Goal: Information Seeking & Learning: Learn about a topic

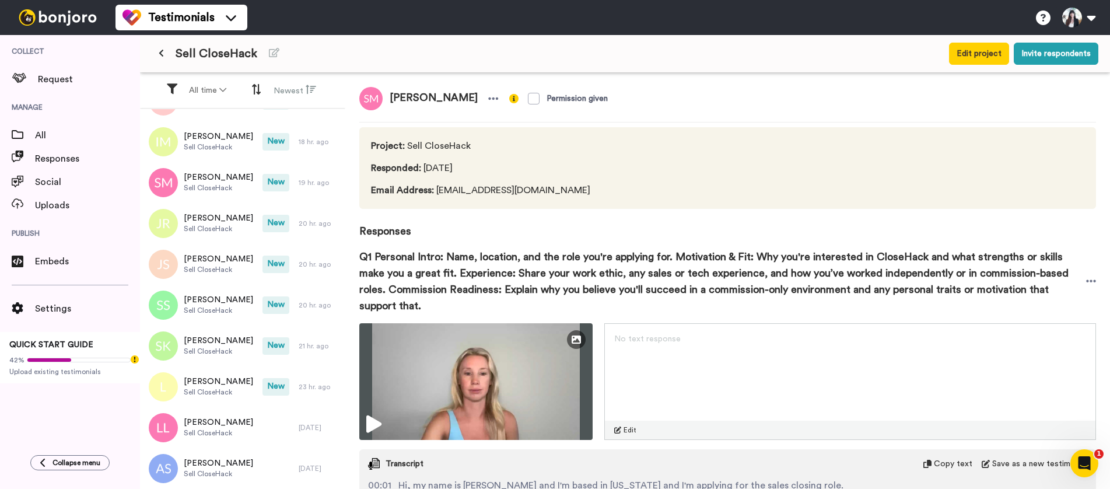
scroll to position [175, 0]
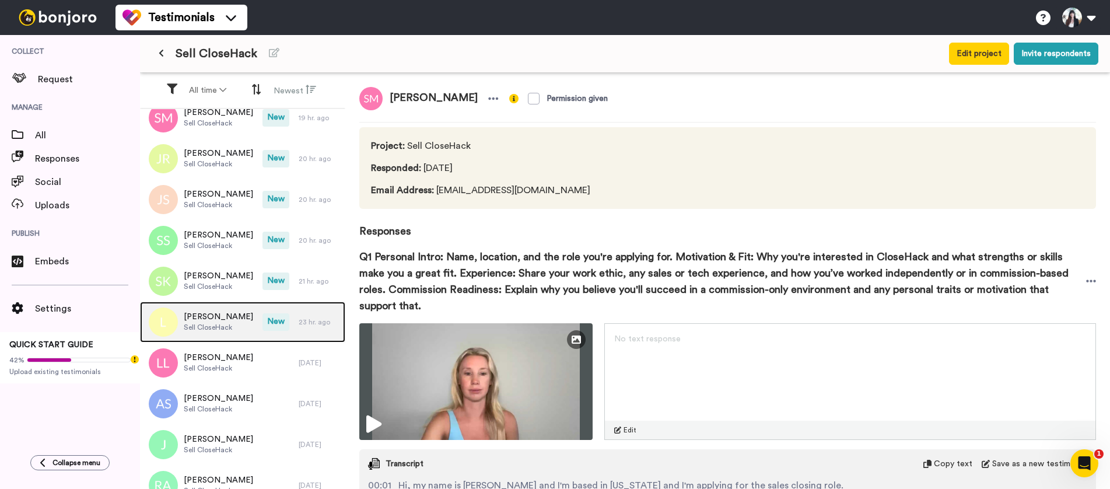
click at [232, 312] on div "[PERSON_NAME] CloseHack" at bounding box center [201, 322] width 123 height 41
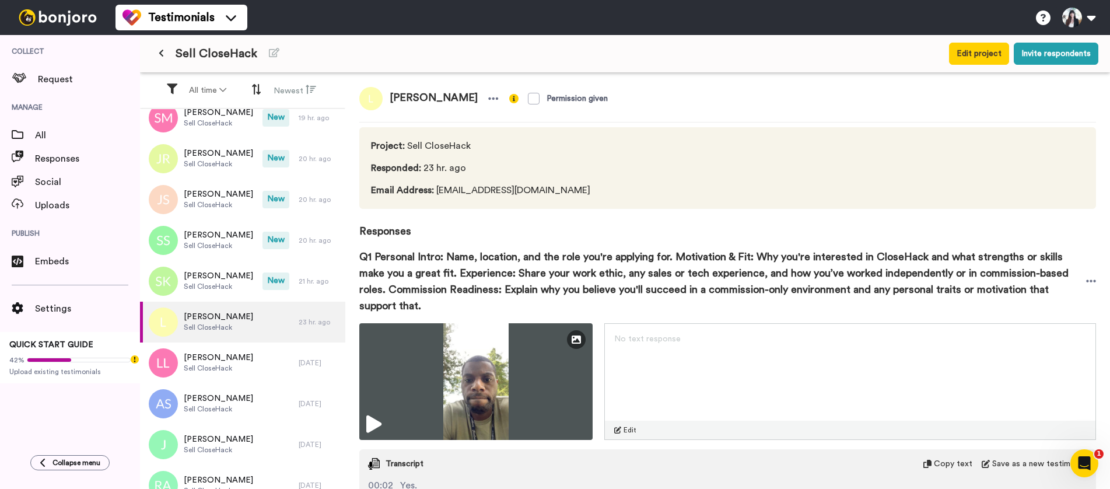
click at [473, 189] on span "Email Address : [EMAIL_ADDRESS][DOMAIN_NAME]" at bounding box center [481, 190] width 221 height 14
copy span "Email Address : [EMAIL_ADDRESS][DOMAIN_NAME]"
click at [464, 196] on span "Email Address : [EMAIL_ADDRESS][DOMAIN_NAME]" at bounding box center [481, 190] width 221 height 14
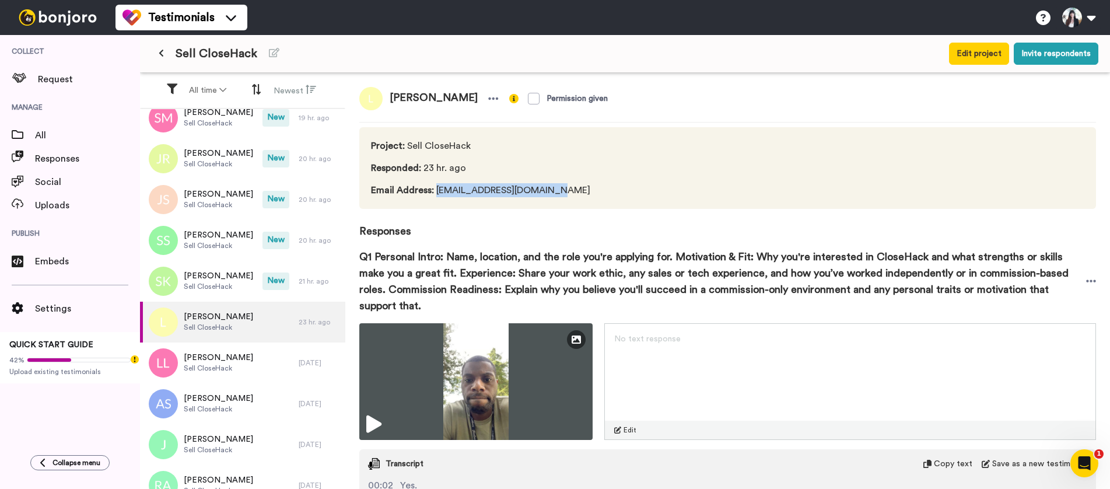
drag, startPoint x: 558, startPoint y: 192, endPoint x: 436, endPoint y: 187, distance: 122.6
click at [436, 187] on span "Email Address : [EMAIL_ADDRESS][DOMAIN_NAME]" at bounding box center [481, 190] width 221 height 14
copy span "[EMAIL_ADDRESS][DOMAIN_NAME]"
click at [404, 102] on span "[PERSON_NAME]" at bounding box center [434, 98] width 102 height 23
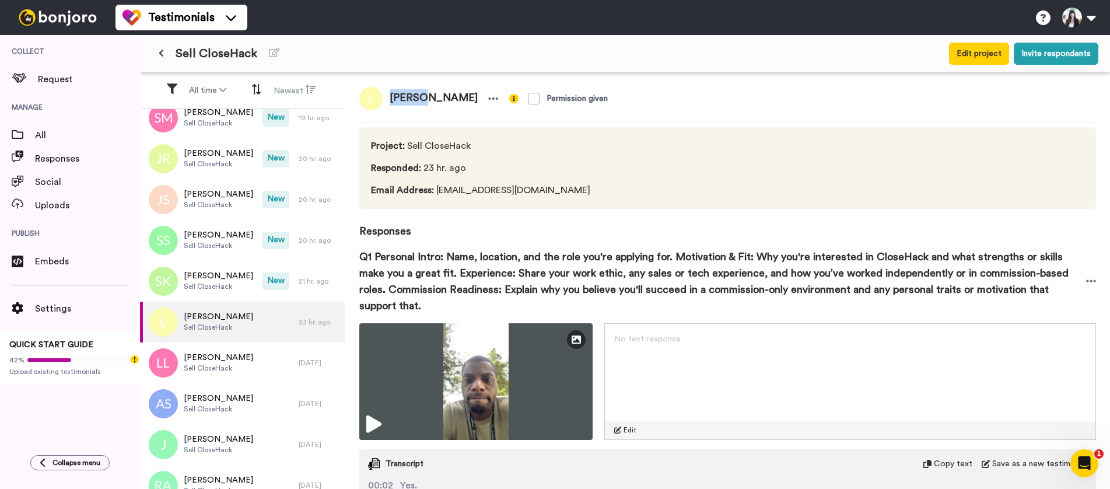
copy span "[PERSON_NAME]"
click at [478, 188] on span "Email Address : [EMAIL_ADDRESS][DOMAIN_NAME]" at bounding box center [481, 190] width 221 height 14
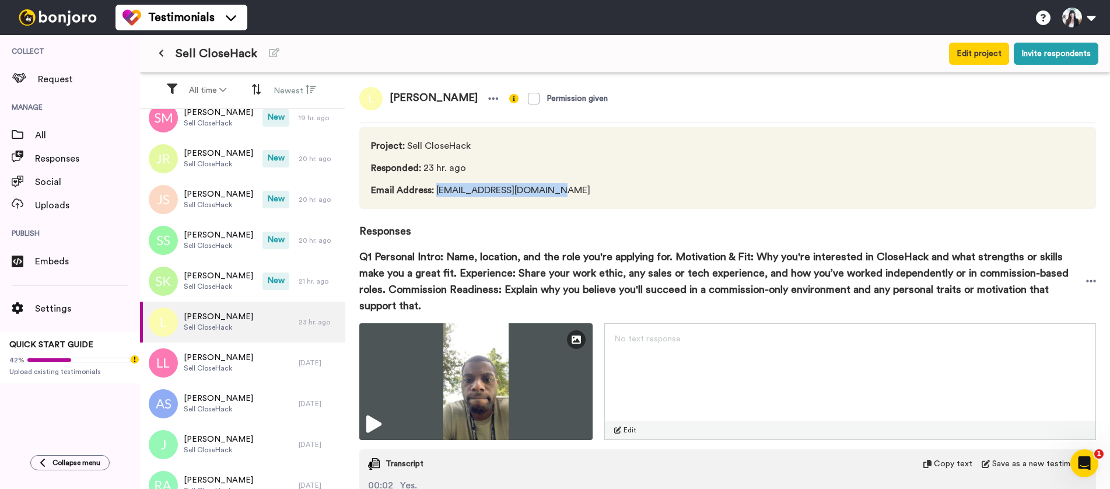
drag, startPoint x: 436, startPoint y: 190, endPoint x: 567, endPoint y: 186, distance: 130.8
click at [567, 186] on span "Email Address : [EMAIL_ADDRESS][DOMAIN_NAME]" at bounding box center [481, 190] width 221 height 14
copy span "[EMAIL_ADDRESS][DOMAIN_NAME]"
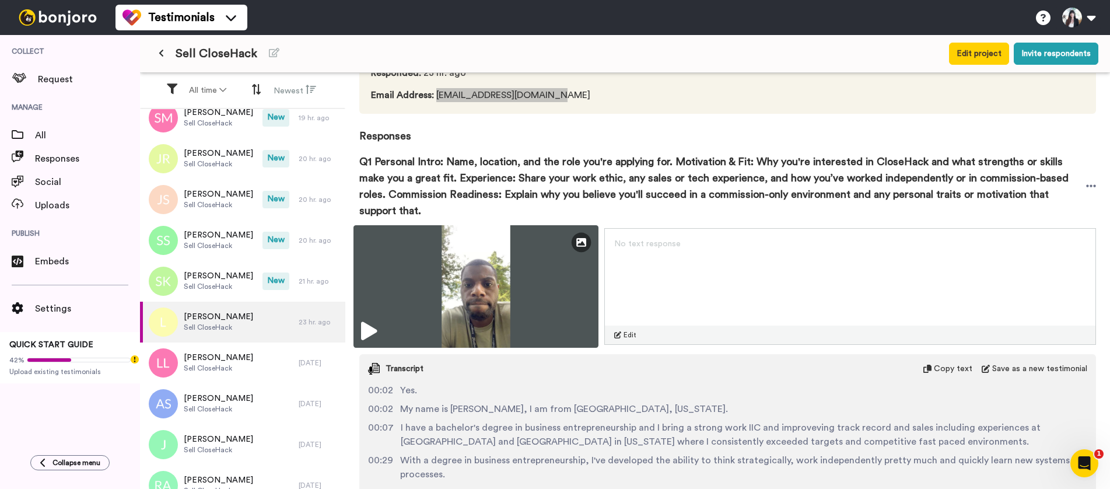
scroll to position [117, 0]
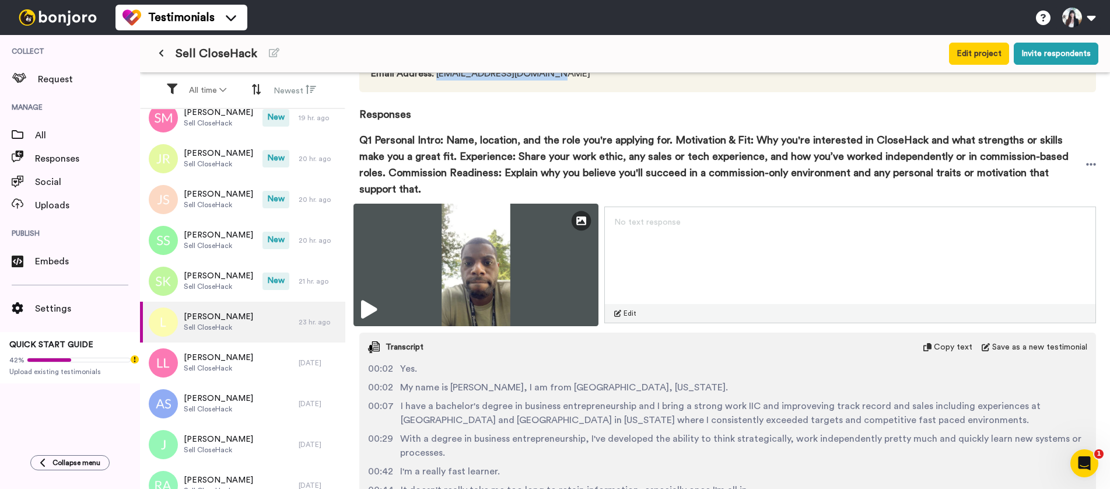
click at [477, 242] on img at bounding box center [476, 265] width 245 height 123
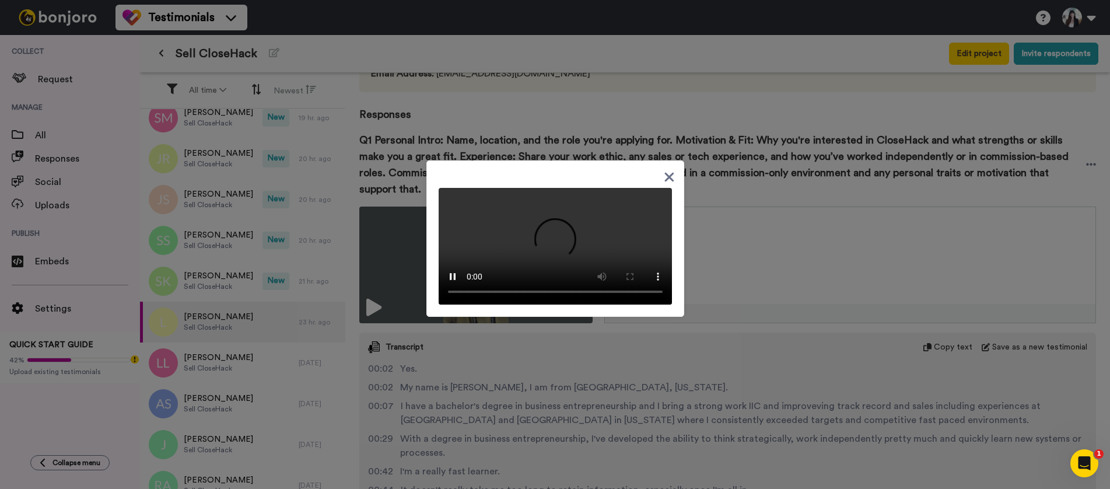
click at [666, 170] on icon at bounding box center [669, 177] width 11 height 15
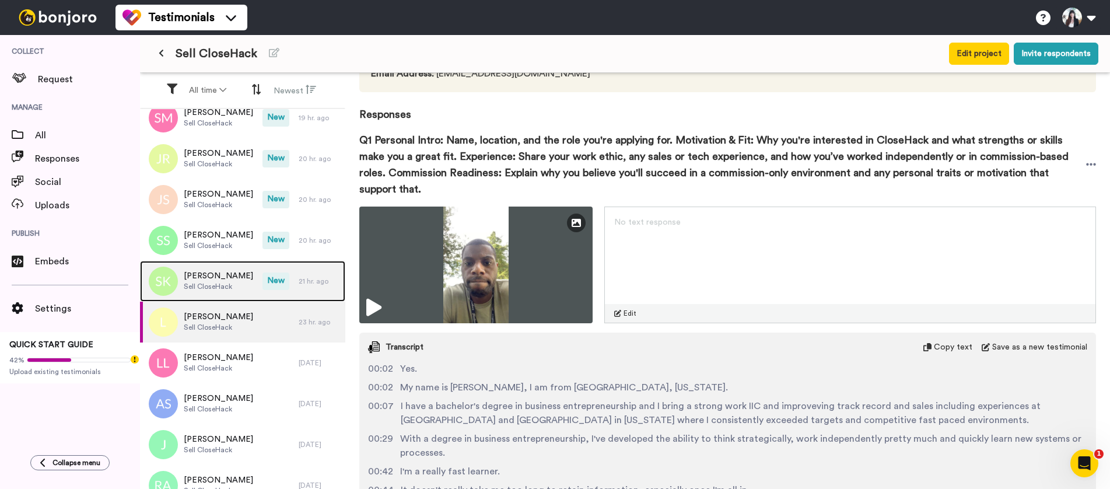
click at [191, 275] on span "[PERSON_NAME]" at bounding box center [218, 276] width 69 height 12
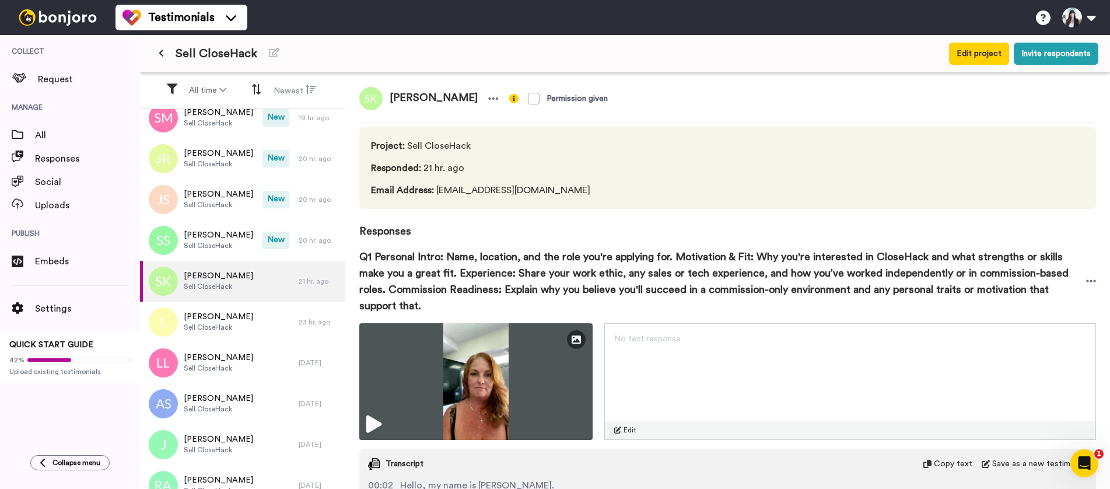
click at [416, 90] on span "[PERSON_NAME]" at bounding box center [434, 98] width 102 height 23
click at [412, 94] on span "[PERSON_NAME]" at bounding box center [434, 98] width 102 height 23
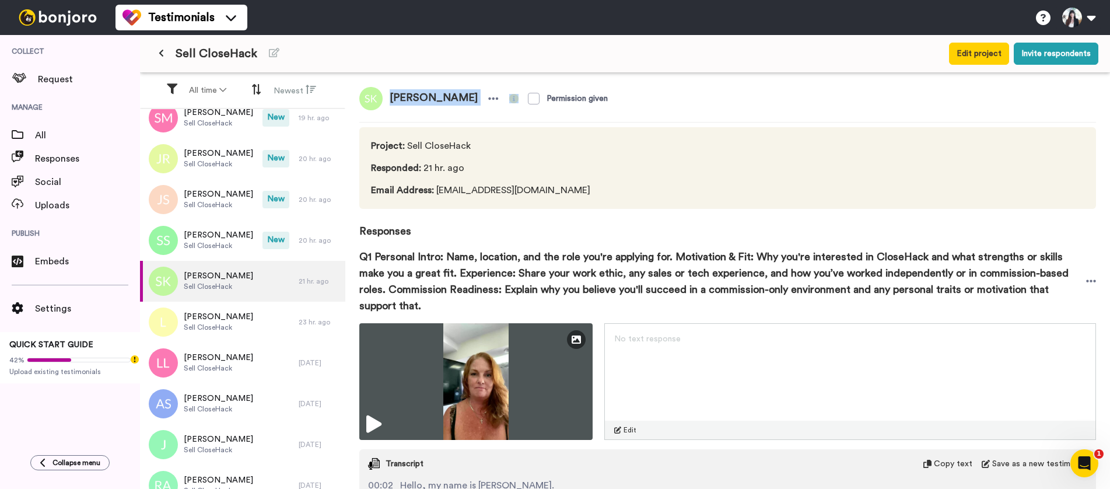
click at [412, 94] on span "[PERSON_NAME]" at bounding box center [434, 98] width 102 height 23
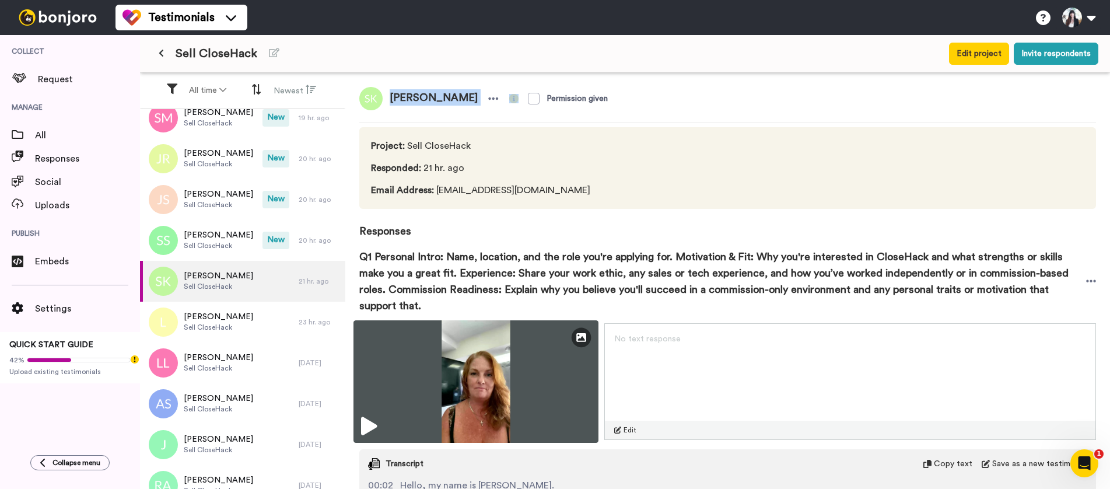
click at [478, 358] on img at bounding box center [476, 381] width 245 height 123
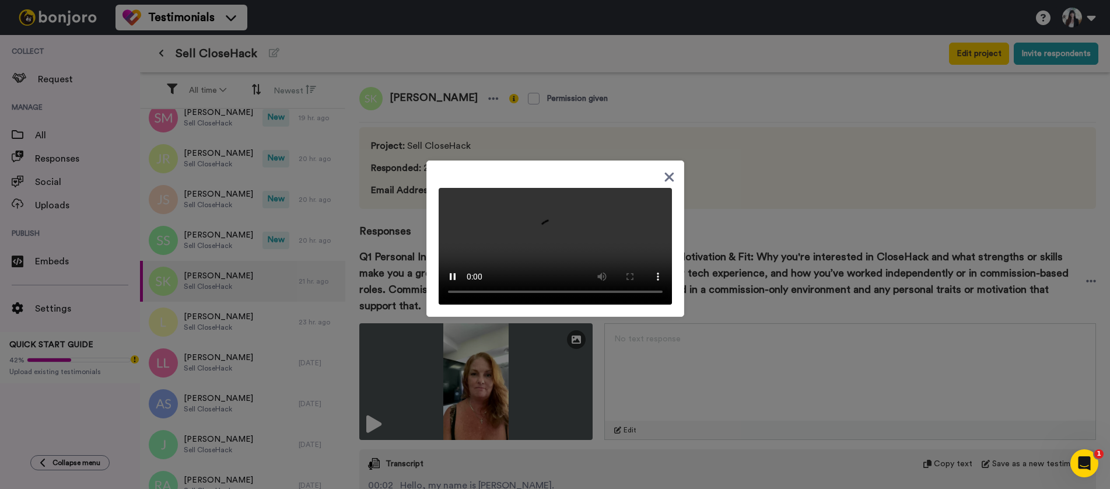
click at [664, 170] on icon at bounding box center [669, 177] width 11 height 15
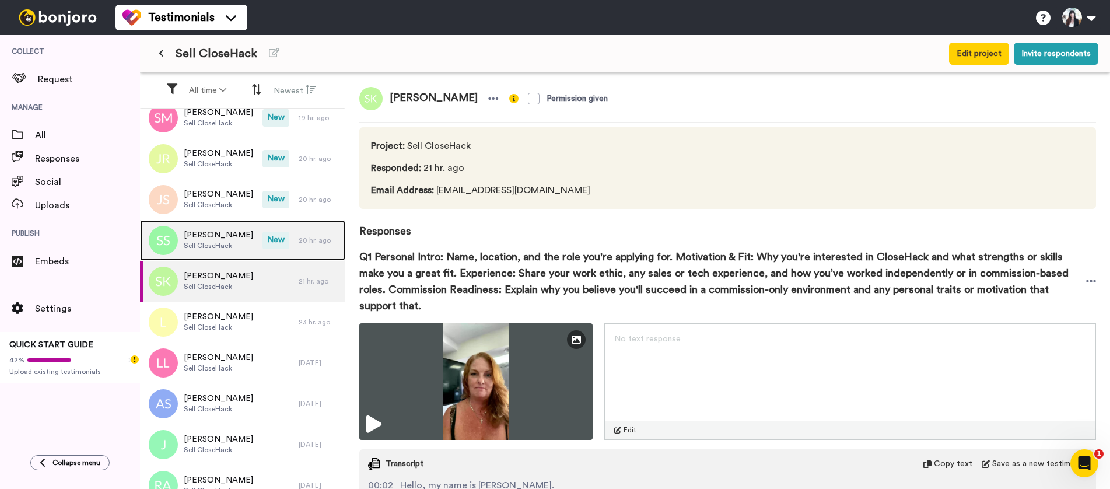
click at [219, 248] on span "Sell CloseHack" at bounding box center [218, 245] width 69 height 9
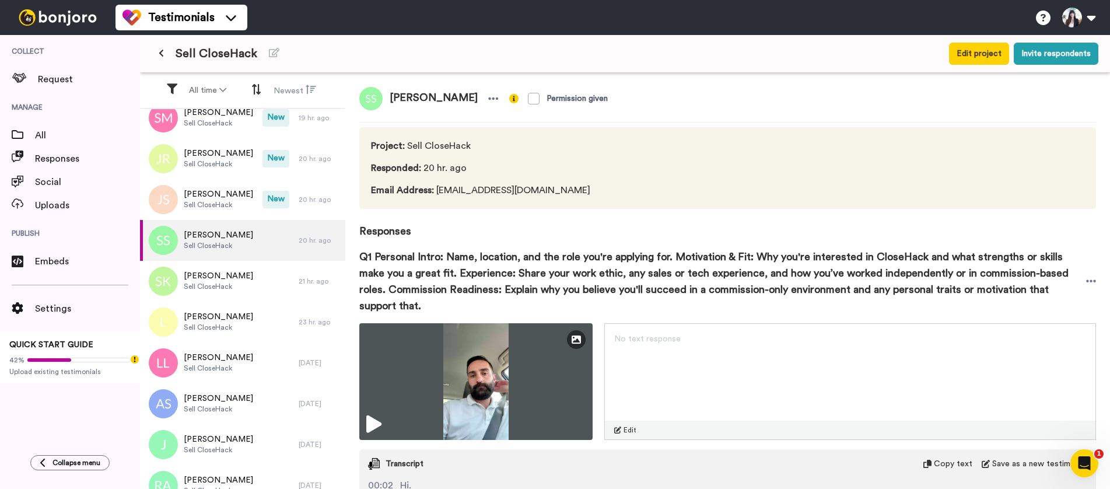
click at [410, 93] on span "[PERSON_NAME]" at bounding box center [434, 98] width 102 height 23
copy div "[PERSON_NAME]"
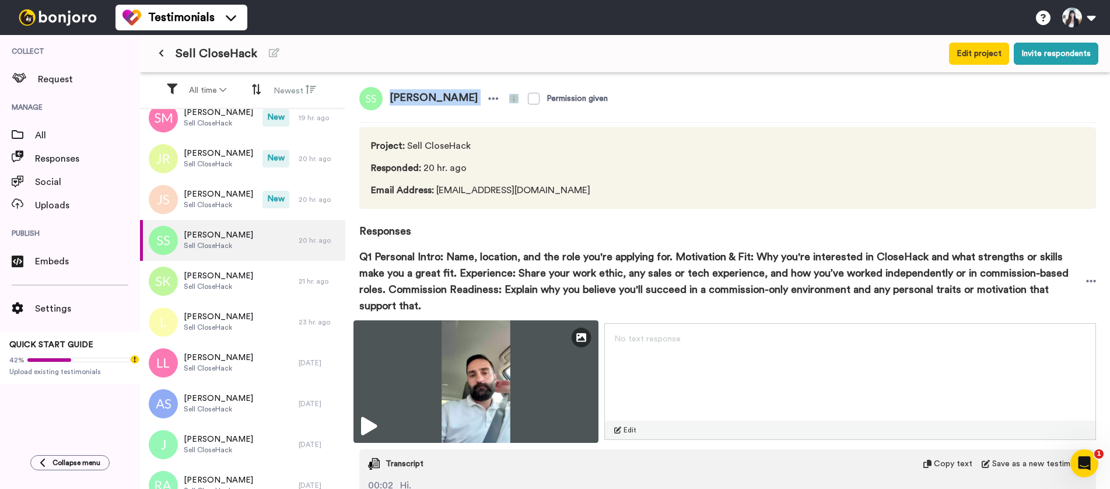
click at [489, 380] on img at bounding box center [476, 381] width 245 height 123
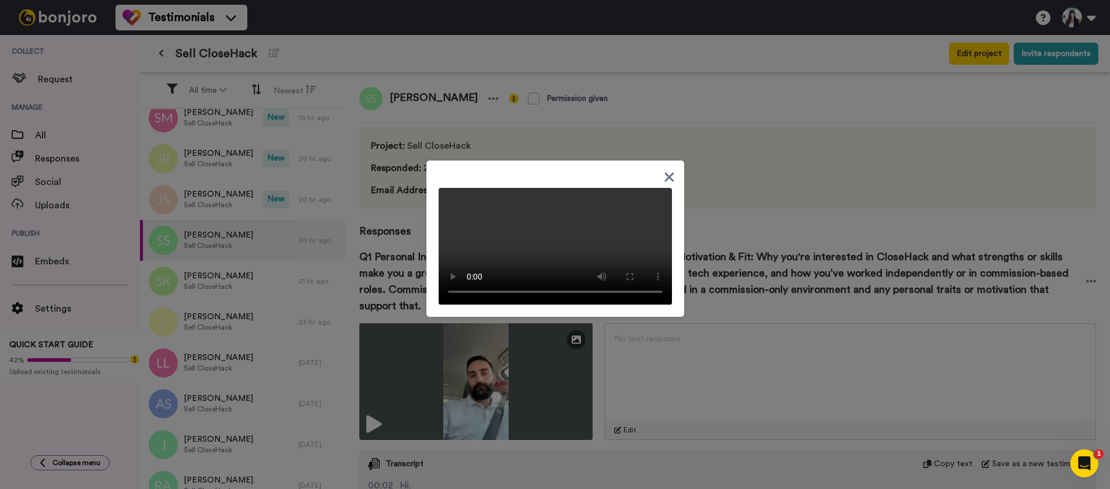
click at [618, 160] on div at bounding box center [556, 238] width 258 height 156
click at [664, 170] on icon at bounding box center [669, 177] width 11 height 15
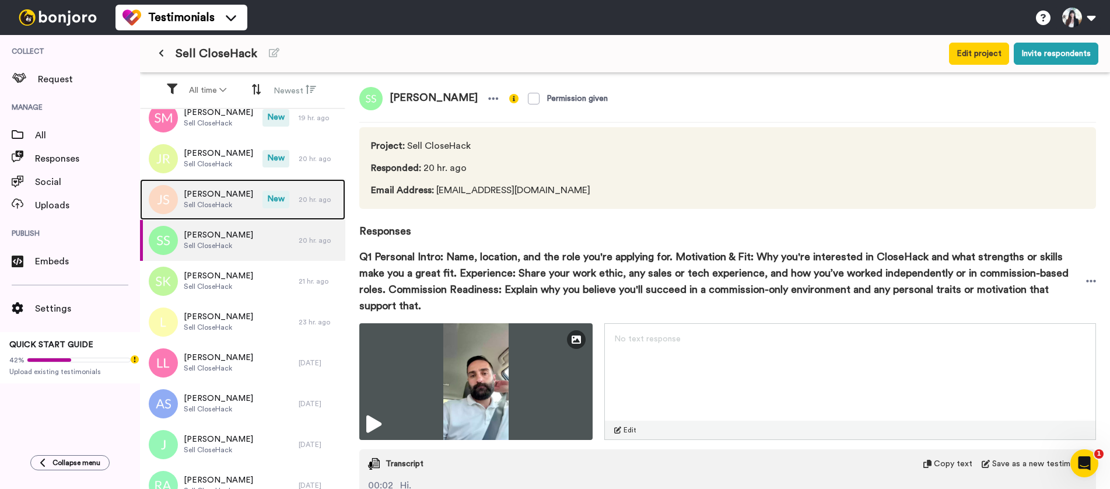
click at [214, 202] on span "Sell CloseHack" at bounding box center [218, 204] width 69 height 9
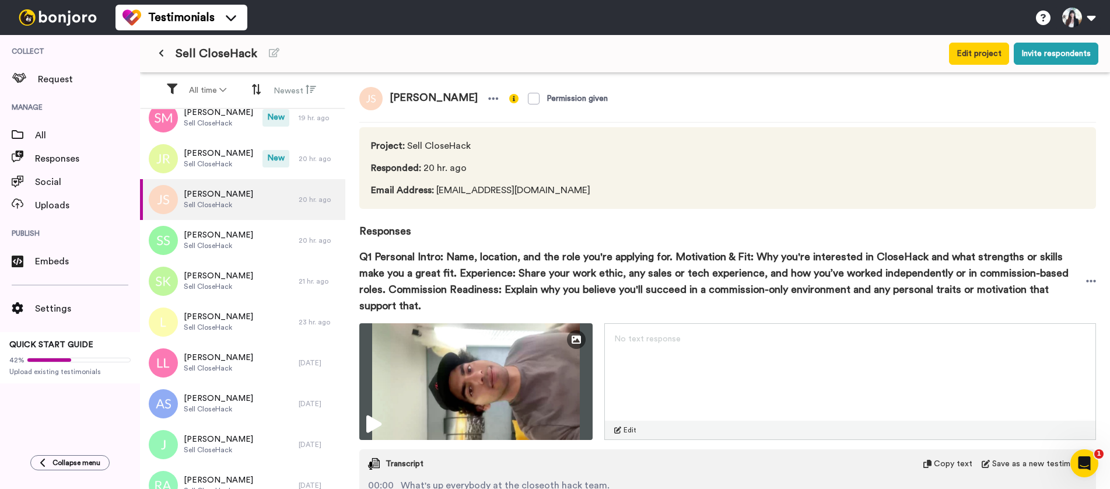
click at [415, 90] on span "[PERSON_NAME]" at bounding box center [434, 98] width 102 height 23
click at [406, 96] on span "[PERSON_NAME]" at bounding box center [434, 98] width 102 height 23
copy div "[PERSON_NAME]"
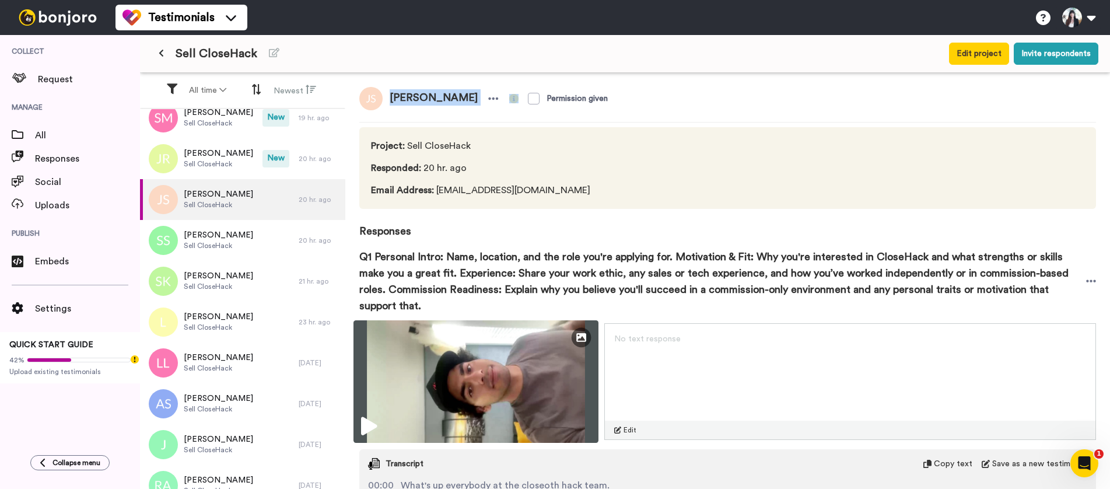
click at [457, 369] on img at bounding box center [476, 381] width 245 height 123
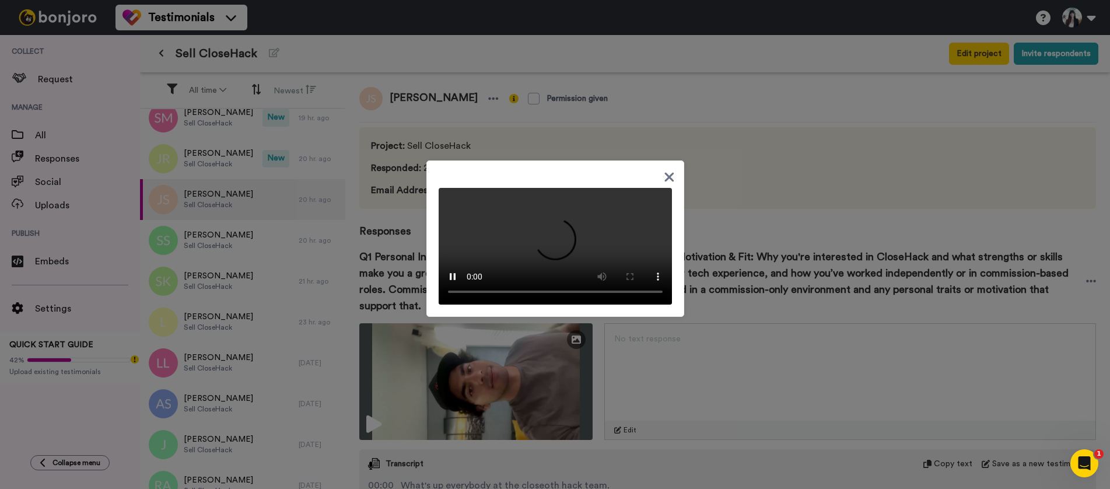
click at [665, 170] on icon at bounding box center [669, 177] width 11 height 15
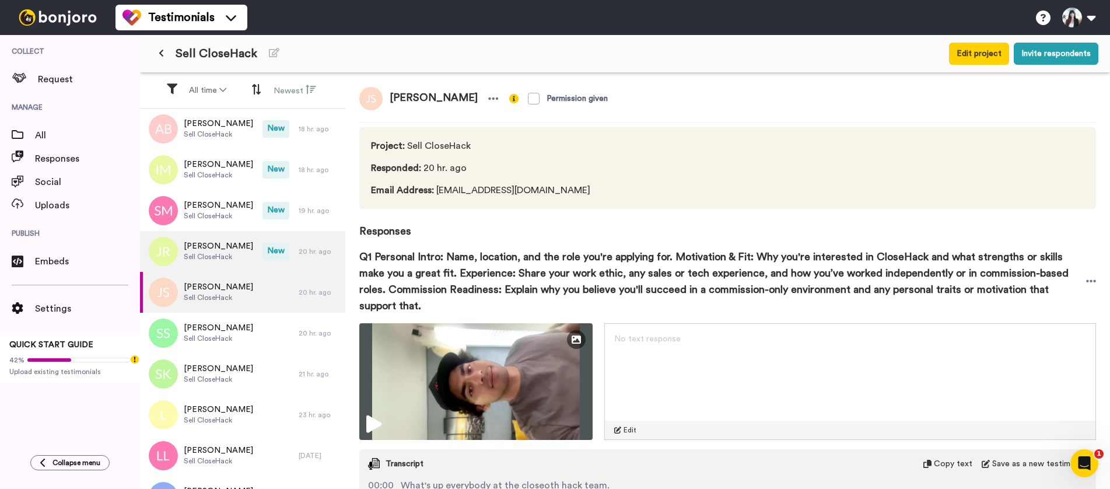
scroll to position [58, 0]
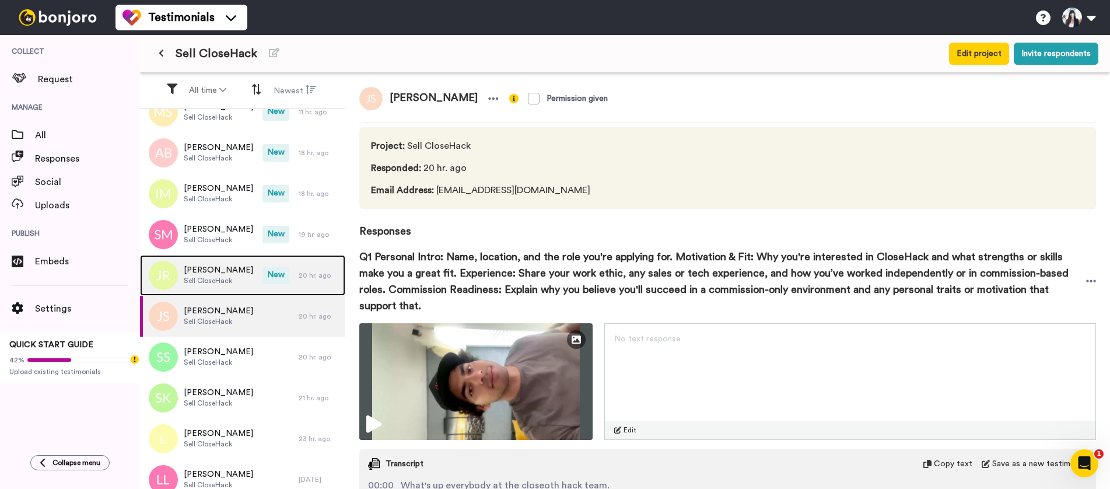
click at [223, 282] on span "Sell CloseHack" at bounding box center [218, 280] width 69 height 9
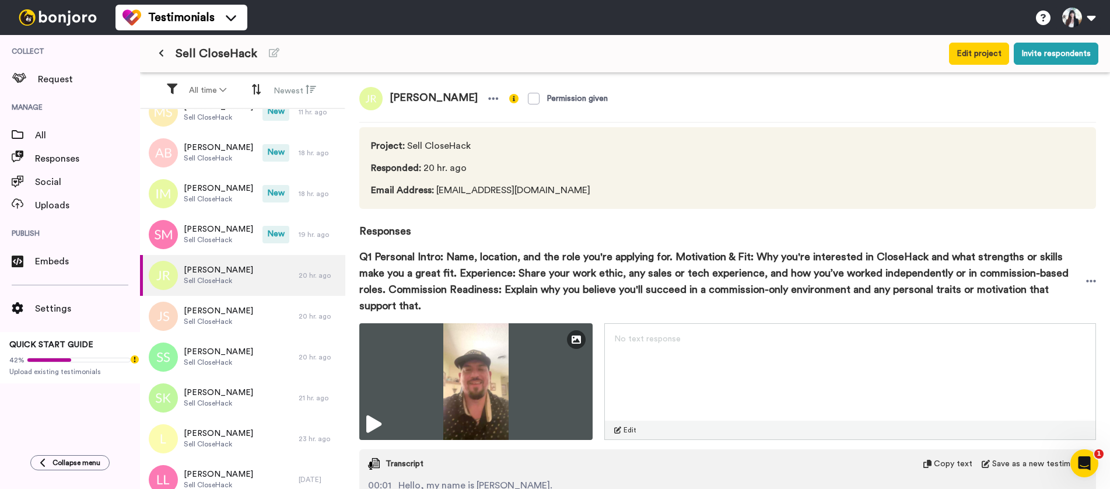
click at [413, 95] on span "[PERSON_NAME]" at bounding box center [434, 98] width 102 height 23
click at [411, 97] on span "[PERSON_NAME]" at bounding box center [434, 98] width 102 height 23
copy div "[PERSON_NAME]"
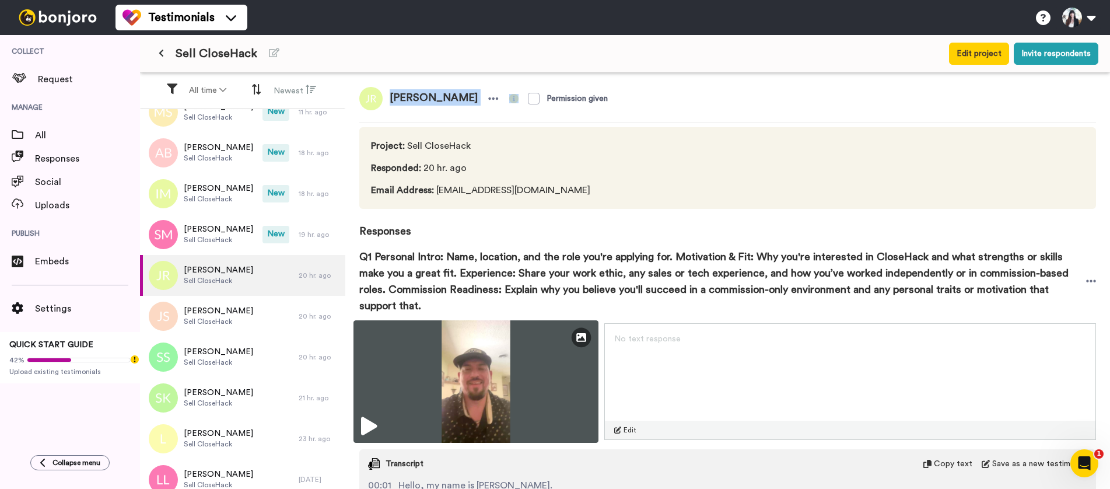
click at [466, 363] on img at bounding box center [476, 381] width 245 height 123
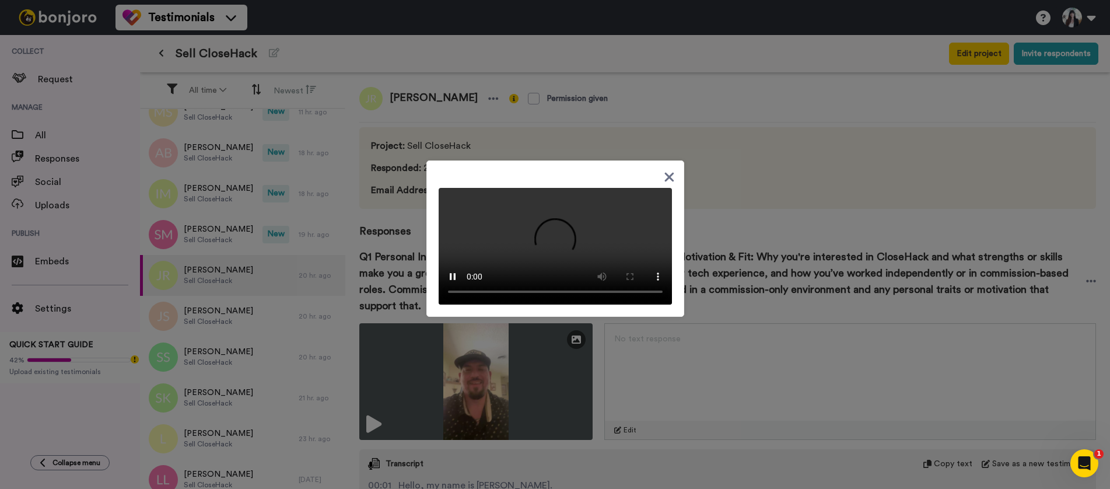
click at [665, 170] on icon at bounding box center [669, 177] width 11 height 15
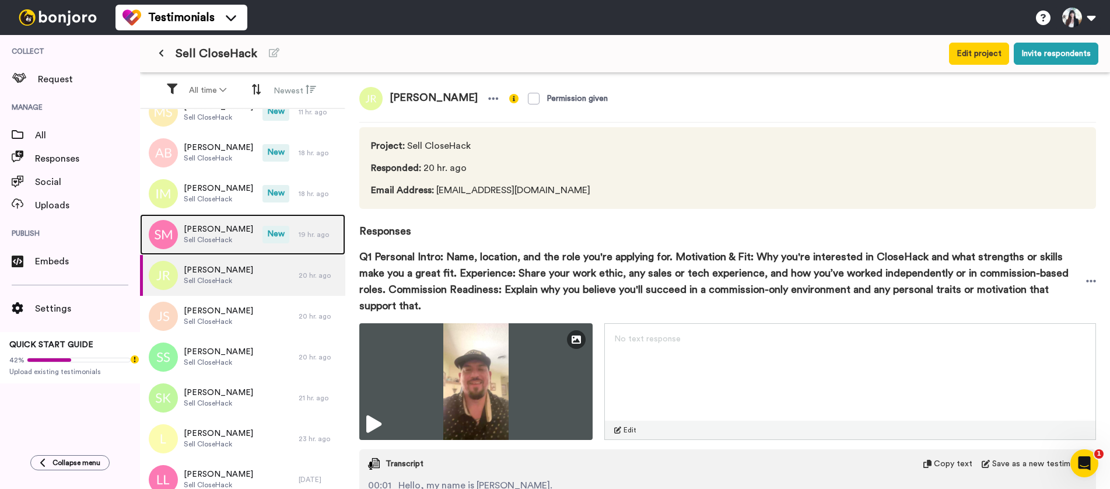
click at [221, 241] on span "Sell CloseHack" at bounding box center [218, 239] width 69 height 9
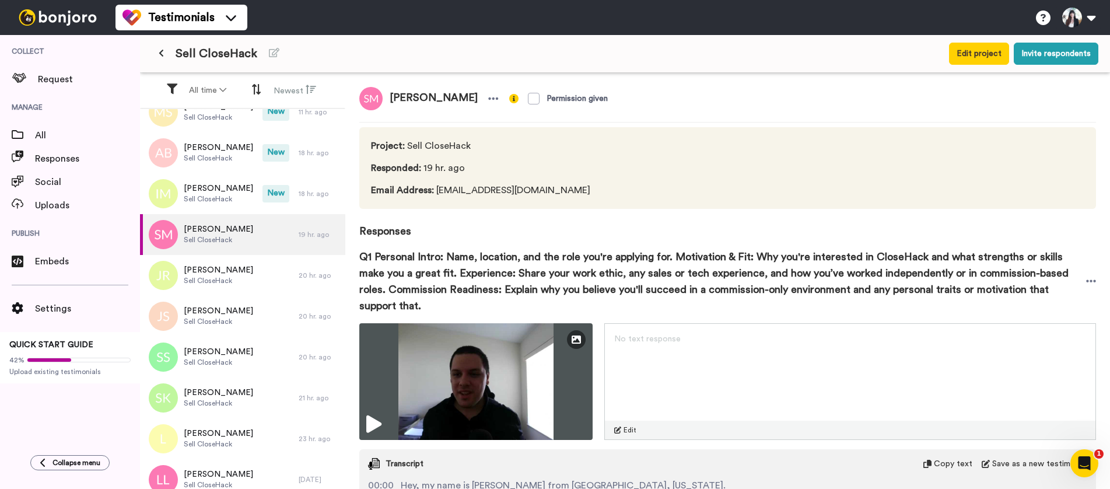
click at [425, 102] on span "[PERSON_NAME]" at bounding box center [434, 98] width 102 height 23
copy div "[PERSON_NAME]"
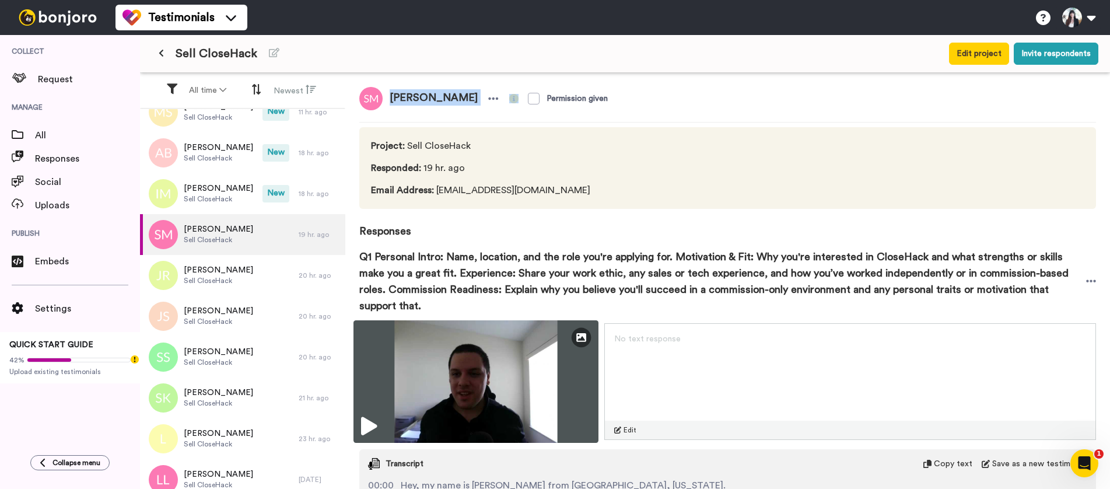
click at [462, 384] on img at bounding box center [476, 381] width 245 height 123
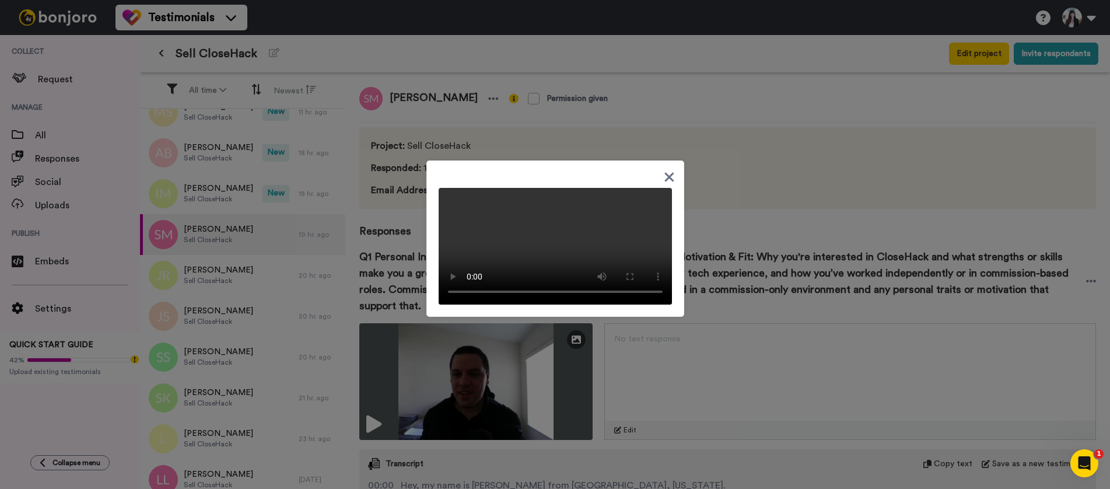
click at [665, 173] on icon at bounding box center [669, 177] width 9 height 9
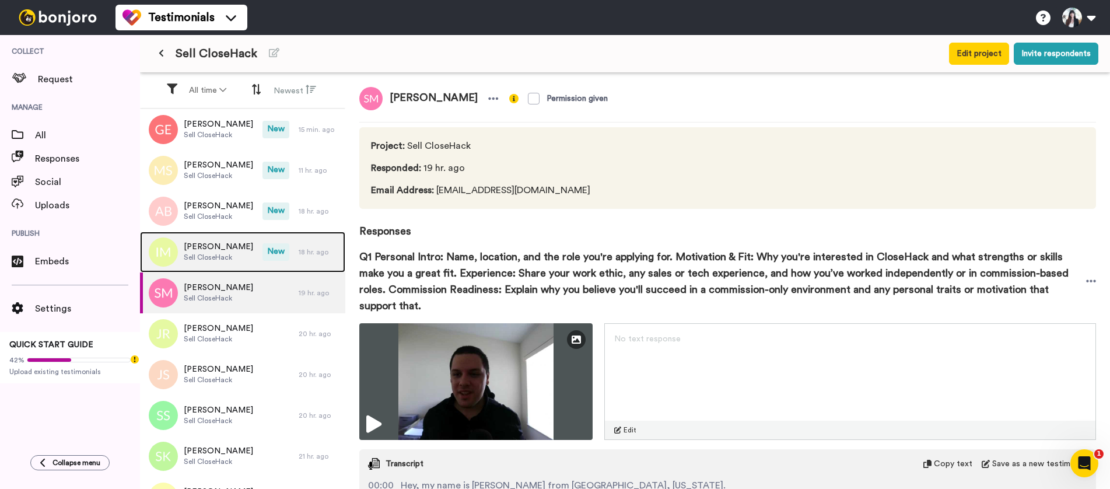
click at [209, 246] on span "[PERSON_NAME]" at bounding box center [218, 247] width 69 height 12
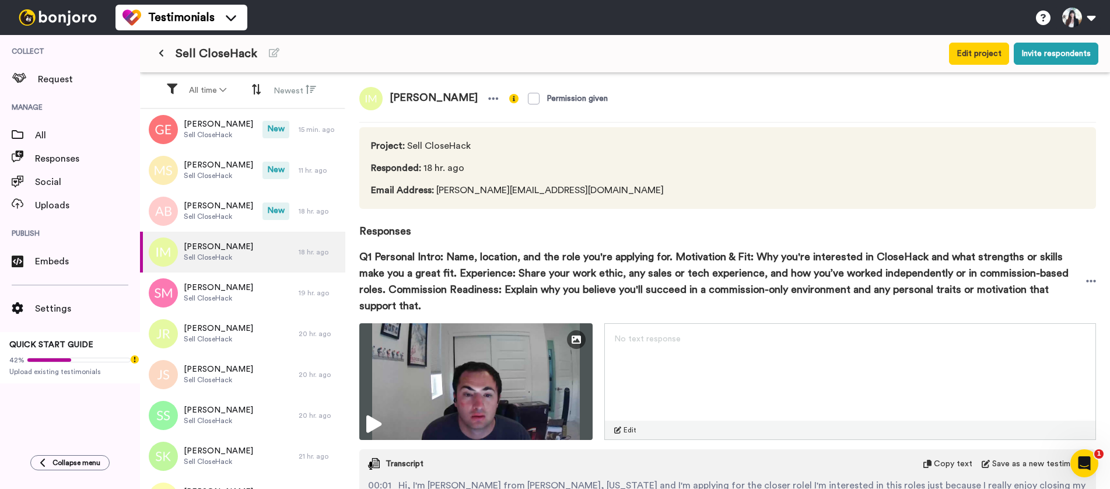
click at [398, 97] on span "[PERSON_NAME]" at bounding box center [434, 98] width 102 height 23
copy div "[PERSON_NAME]"
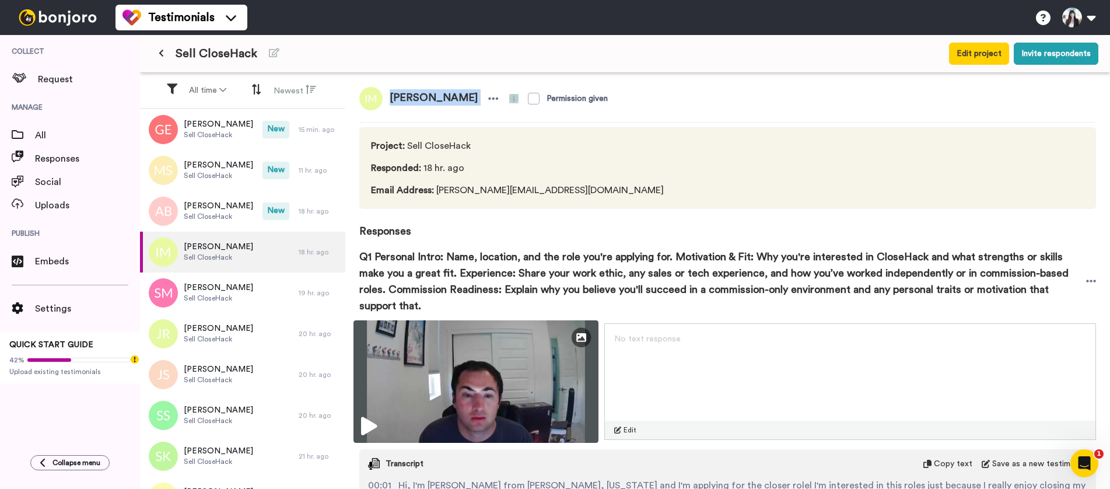
click at [471, 365] on img at bounding box center [476, 381] width 245 height 123
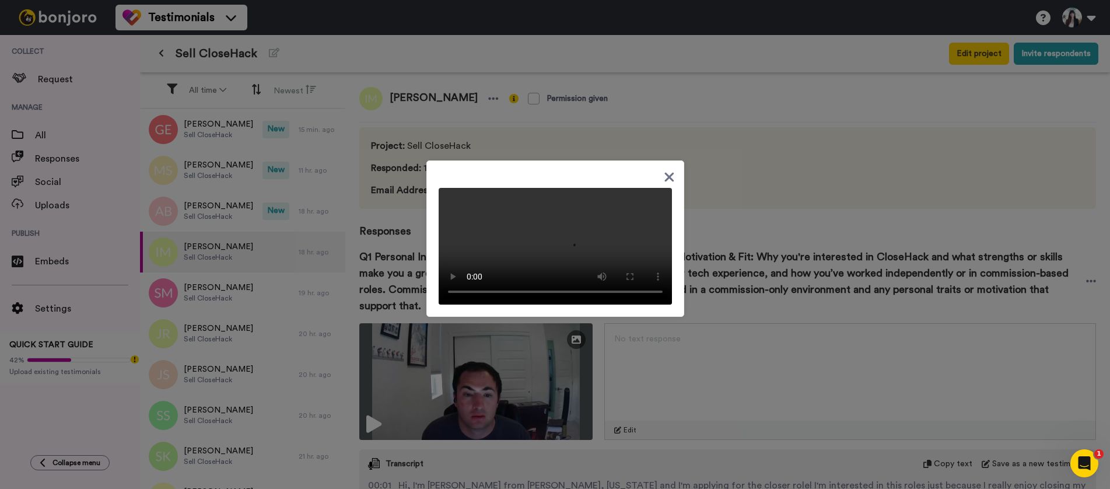
click at [665, 172] on icon at bounding box center [669, 177] width 11 height 15
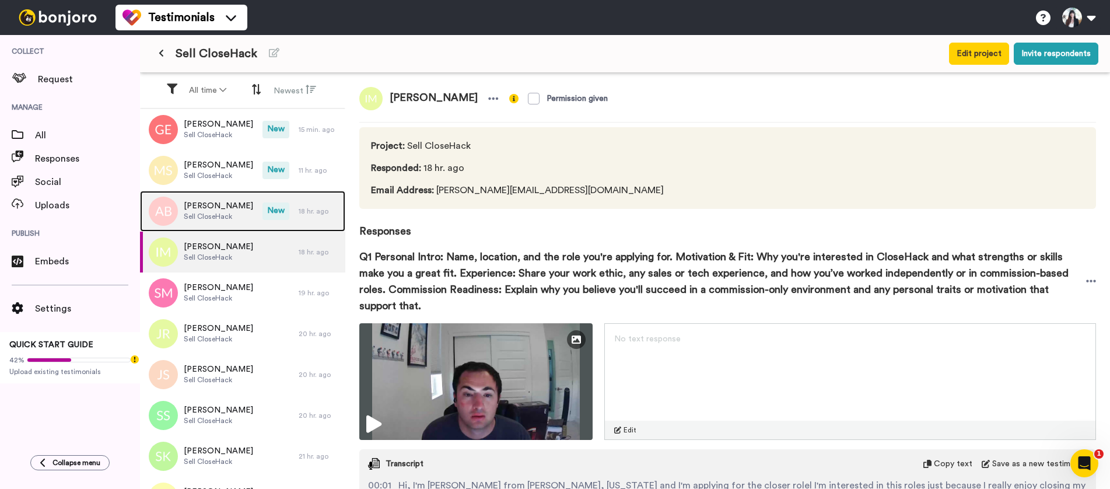
click at [232, 198] on div "[PERSON_NAME] Sell CloseHack" at bounding box center [201, 211] width 123 height 41
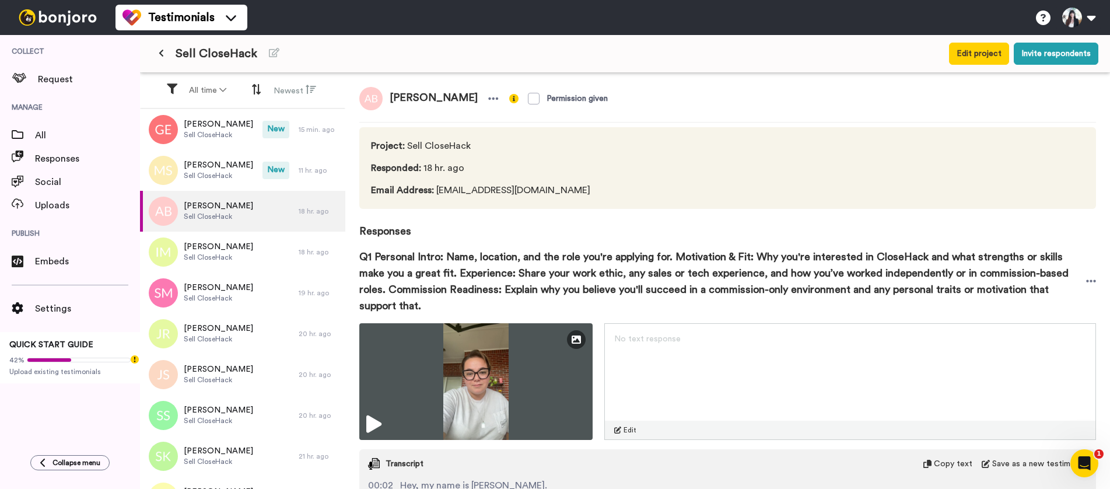
click at [427, 99] on span "[PERSON_NAME]" at bounding box center [434, 98] width 102 height 23
copy div "[PERSON_NAME]"
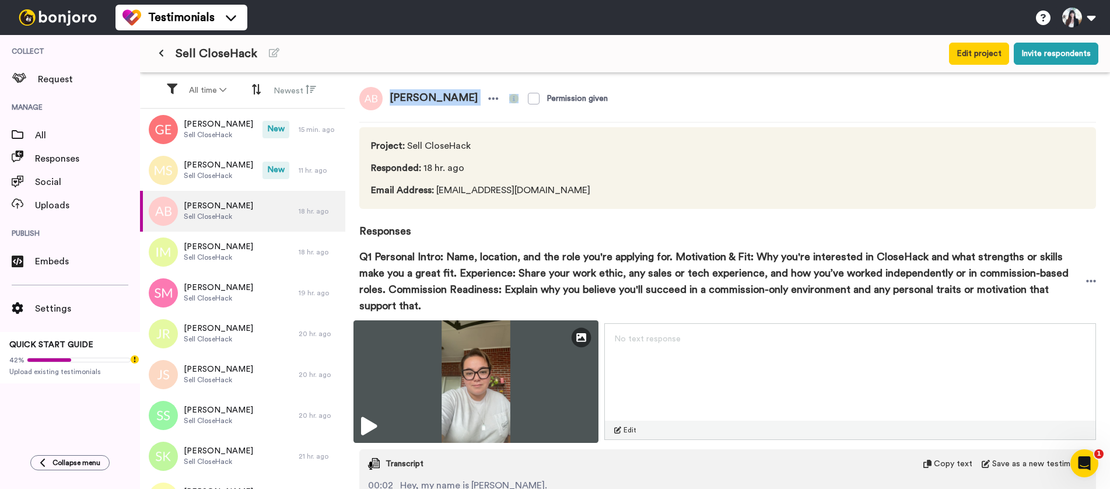
click at [501, 389] on img at bounding box center [476, 381] width 245 height 123
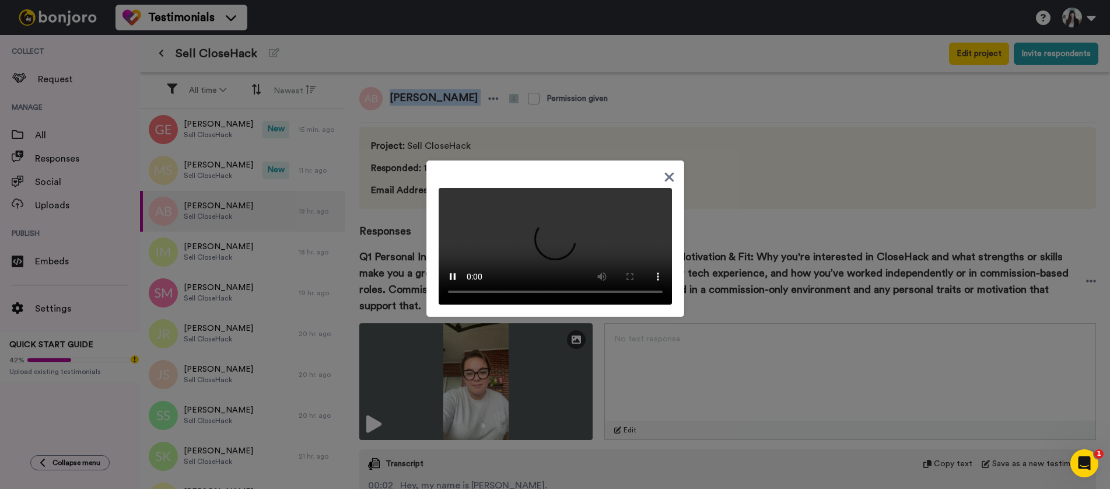
click at [537, 295] on video at bounding box center [555, 246] width 233 height 117
click at [666, 170] on icon at bounding box center [669, 177] width 11 height 15
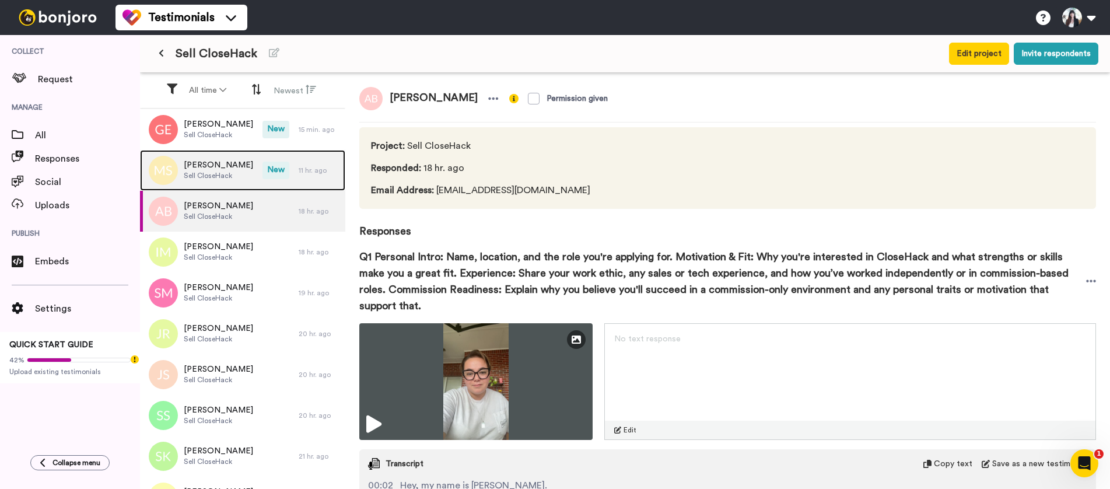
click at [231, 167] on span "[PERSON_NAME]" at bounding box center [218, 165] width 69 height 12
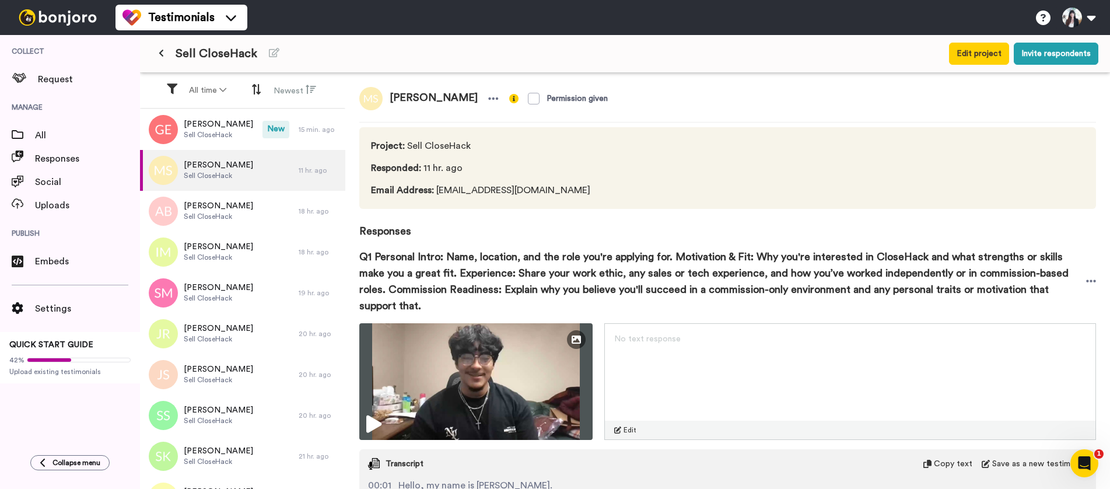
click at [417, 100] on span "[PERSON_NAME]" at bounding box center [434, 98] width 102 height 23
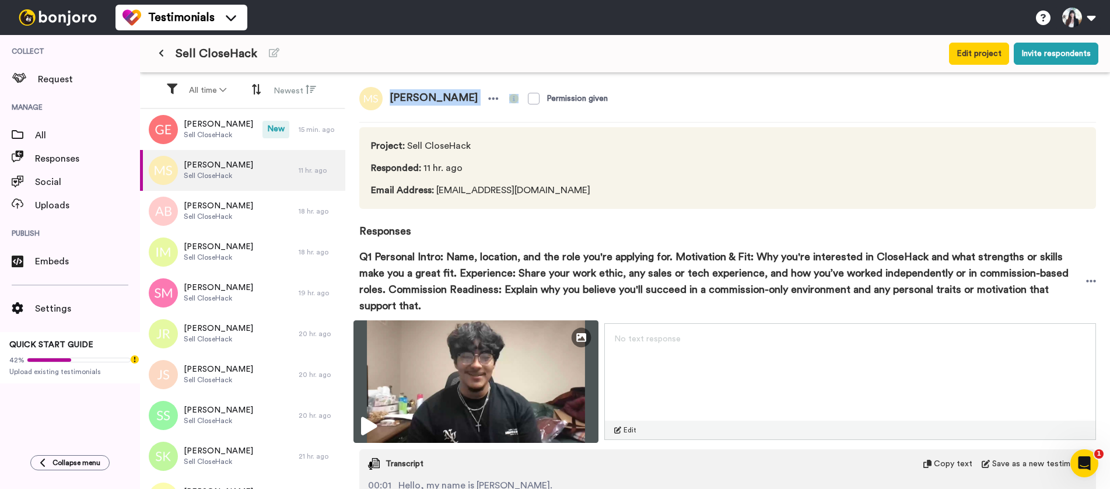
click at [463, 354] on img at bounding box center [476, 381] width 245 height 123
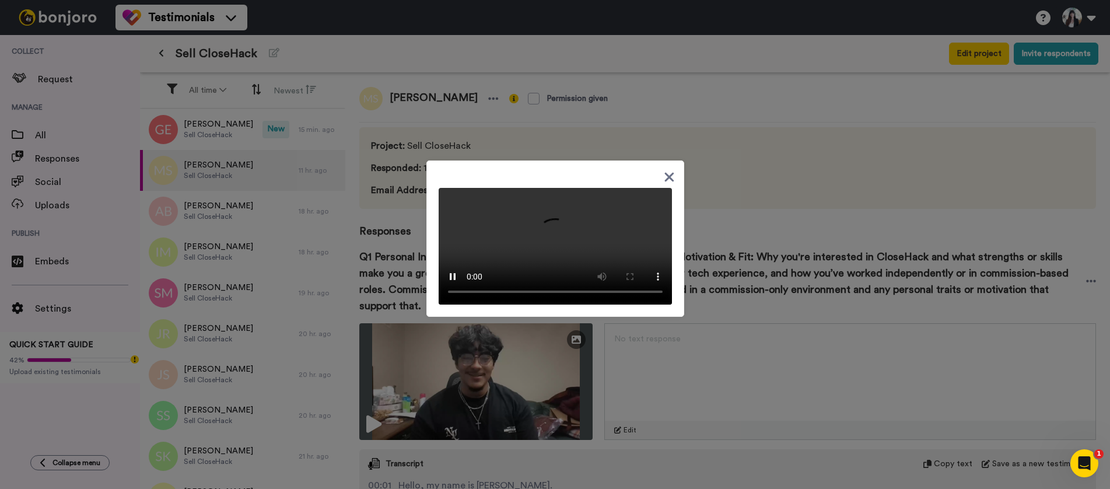
click at [668, 162] on div at bounding box center [556, 238] width 258 height 156
click at [667, 170] on icon at bounding box center [669, 177] width 11 height 15
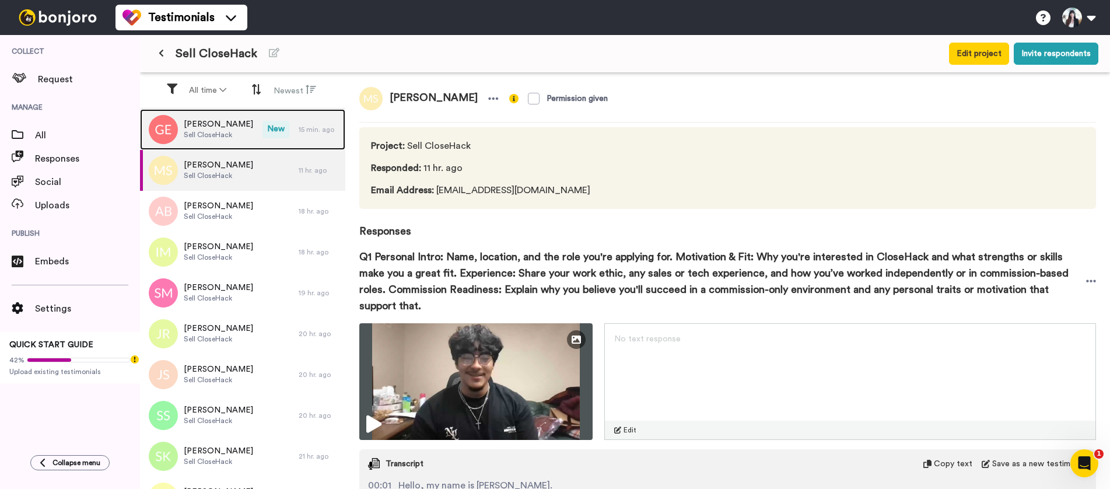
click at [209, 123] on span "[PERSON_NAME]" at bounding box center [218, 124] width 69 height 12
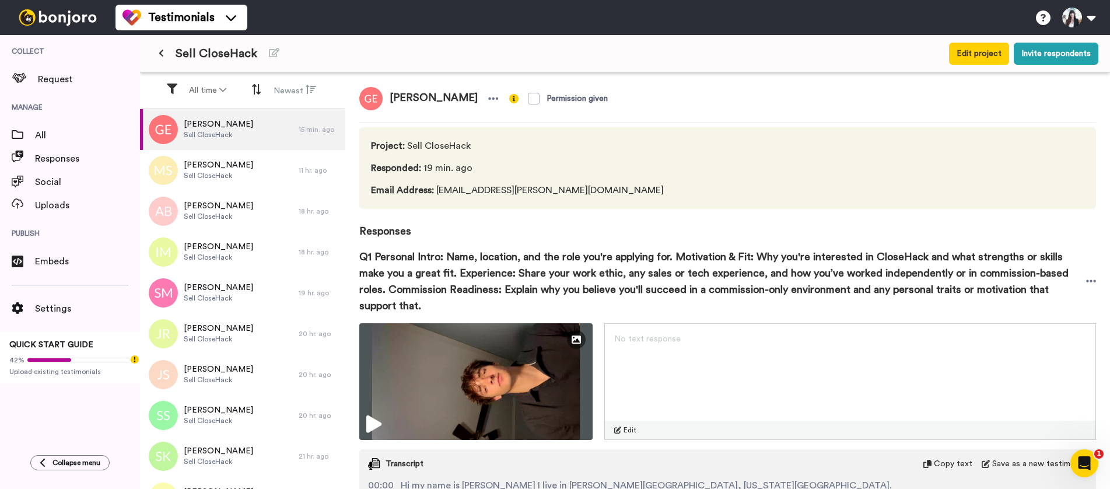
click at [401, 99] on span "[PERSON_NAME]" at bounding box center [434, 98] width 102 height 23
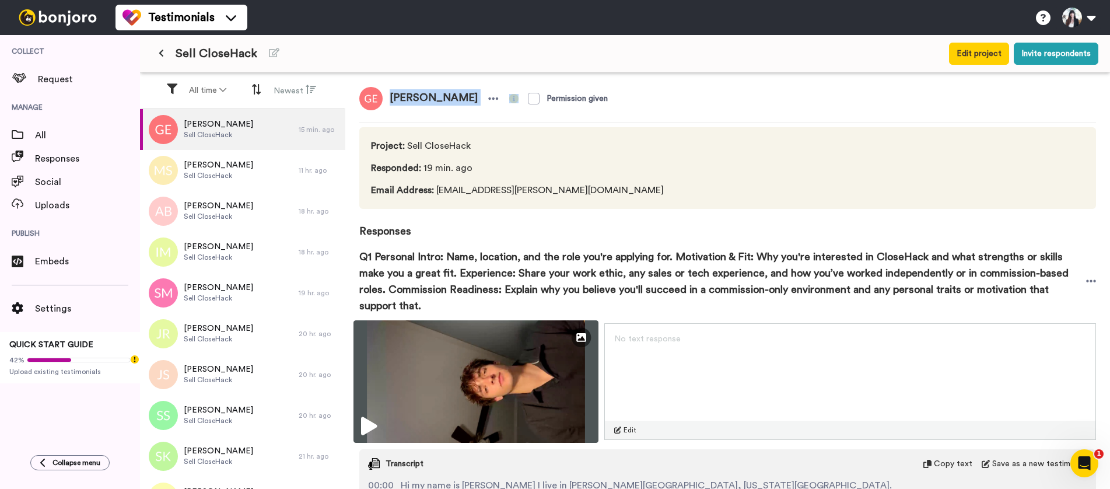
click at [515, 387] on img at bounding box center [476, 381] width 245 height 123
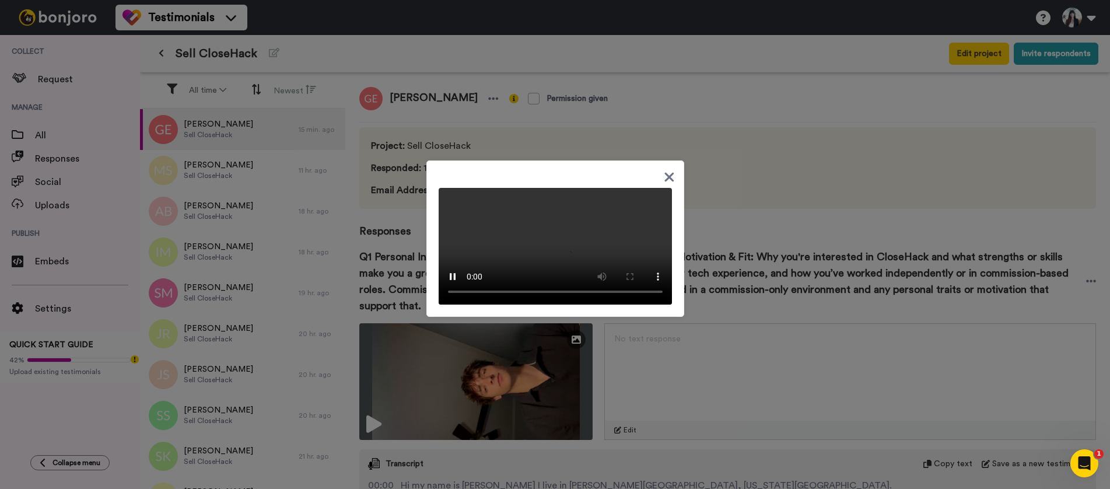
click at [665, 173] on icon at bounding box center [669, 177] width 9 height 9
